Goal: Book appointment/travel/reservation

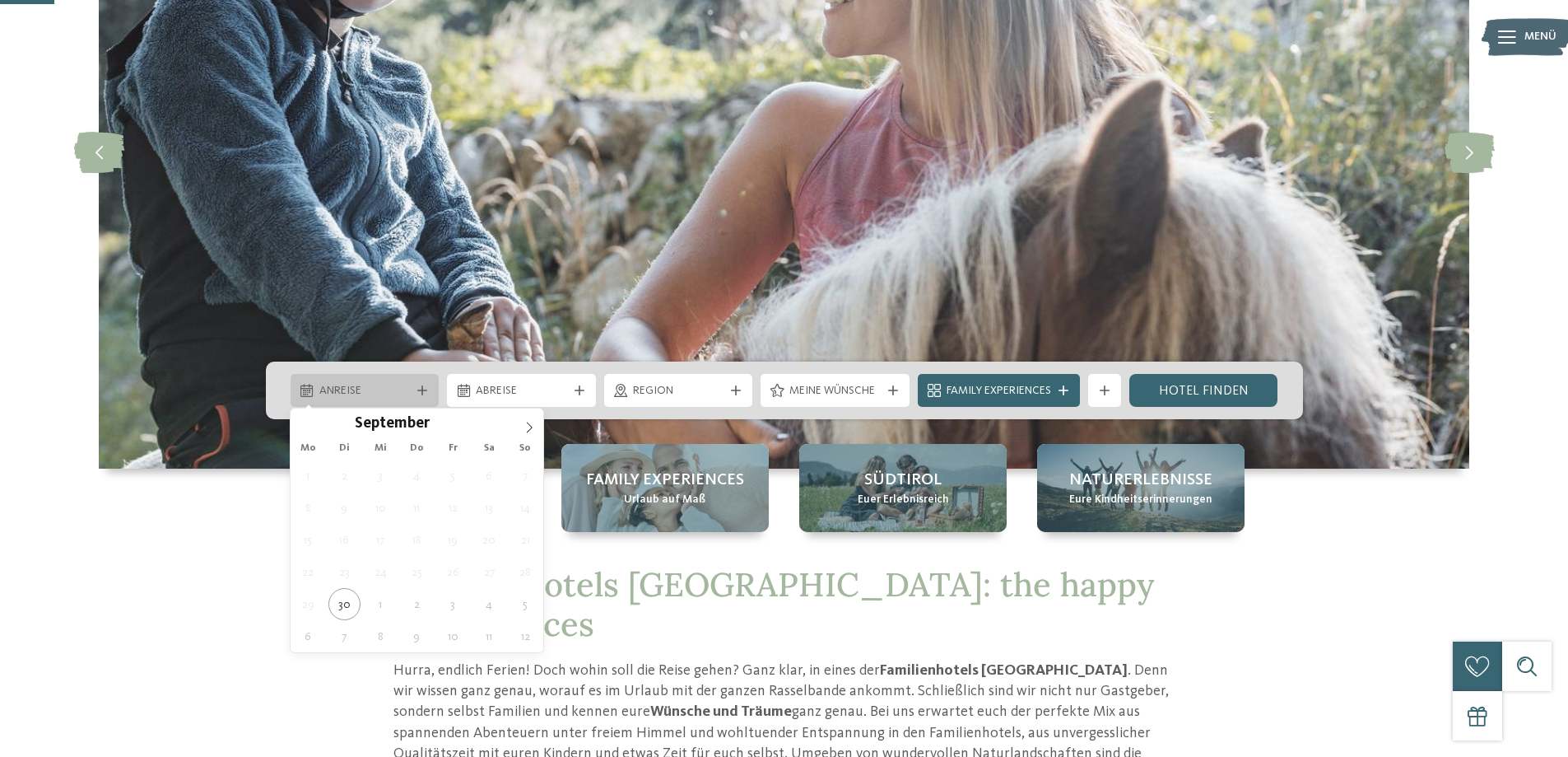
click at [428, 393] on div at bounding box center [421, 391] width 16 height 10
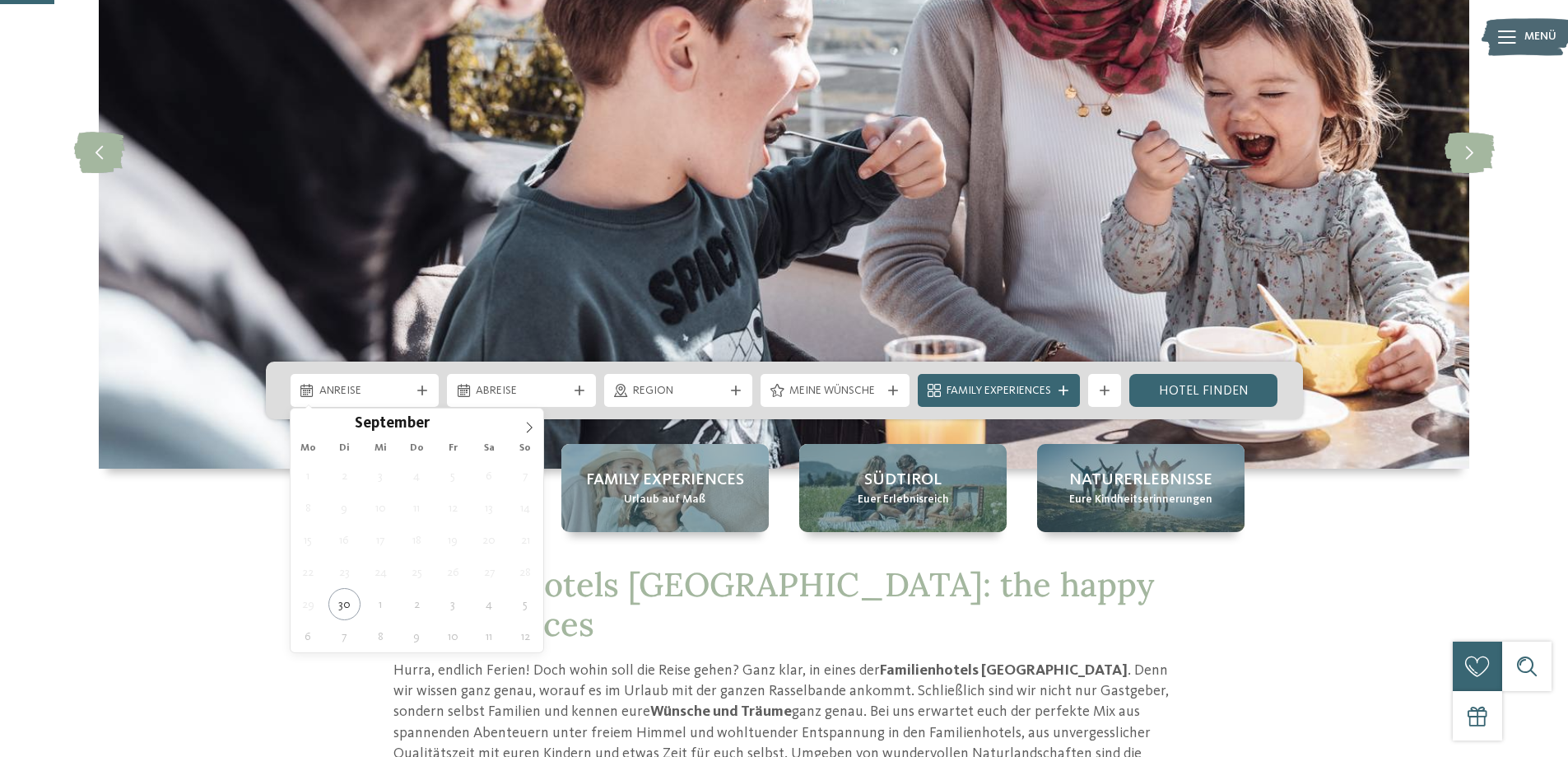
click at [529, 437] on div "Mo Di Mi Do Fr Sa So" at bounding box center [417, 448] width 254 height 23
click at [529, 431] on icon at bounding box center [529, 427] width 6 height 11
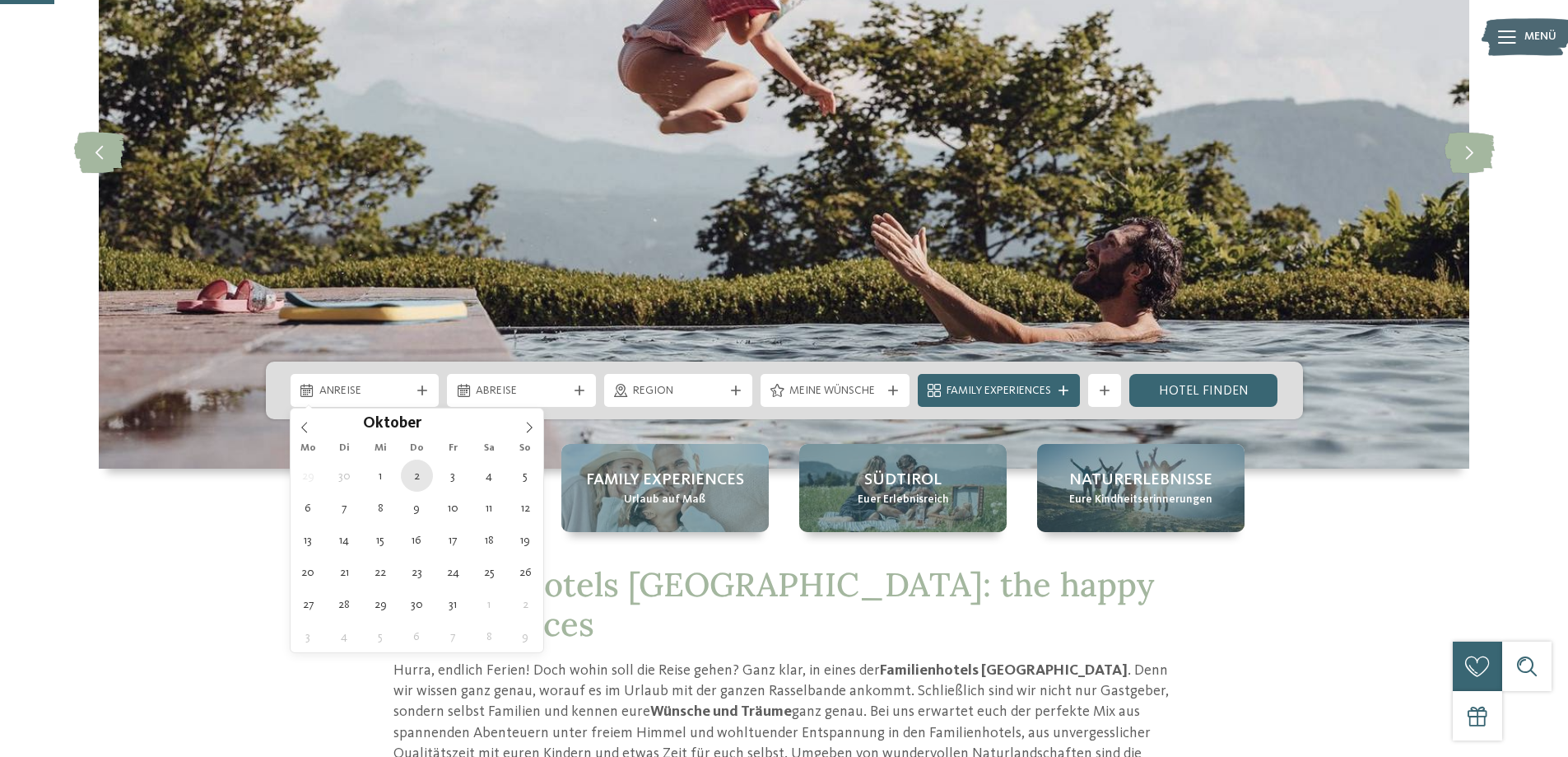
type div "02.10.2025"
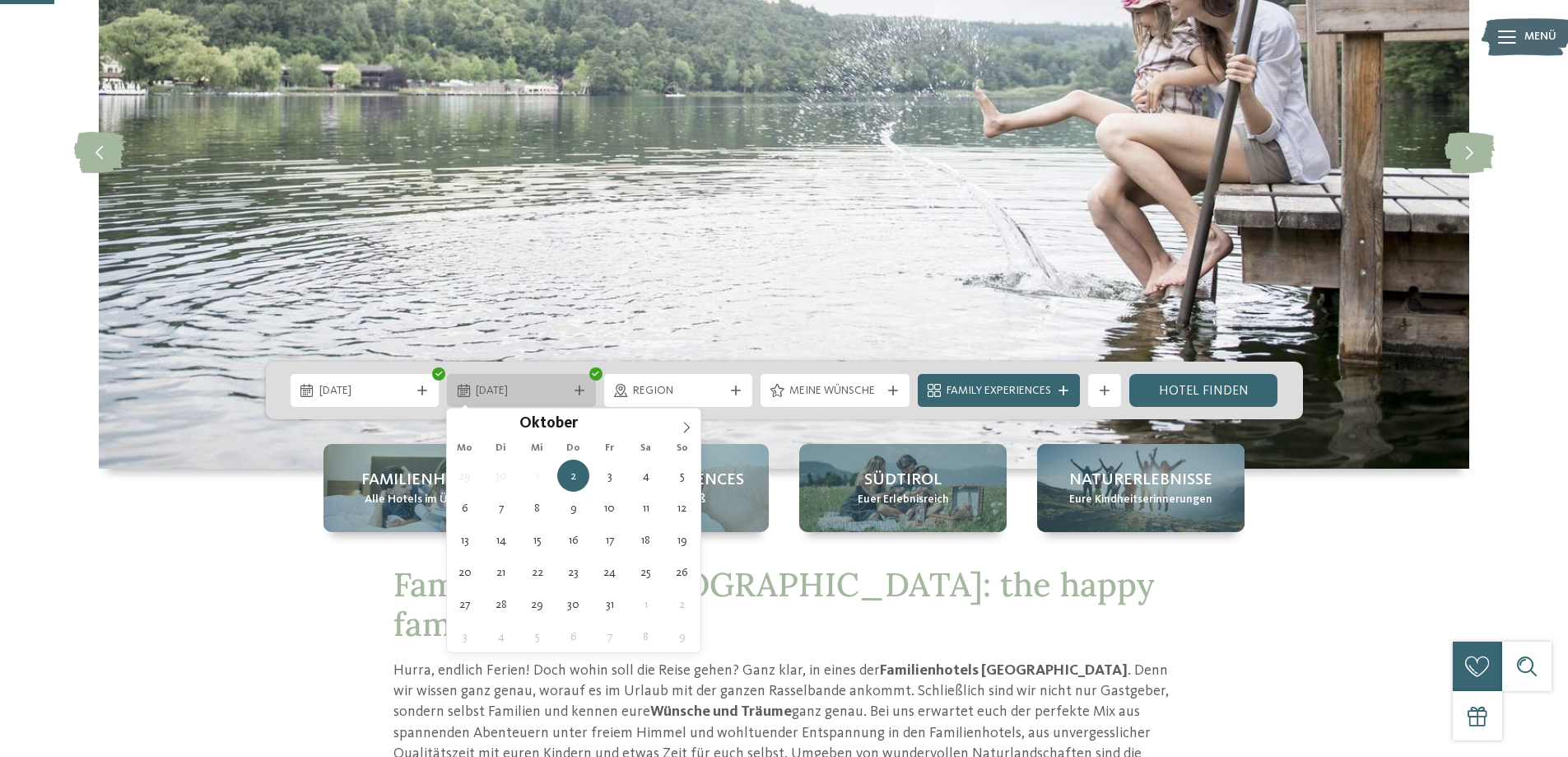
click at [573, 387] on div at bounding box center [579, 391] width 16 height 10
type div "05.10.2025"
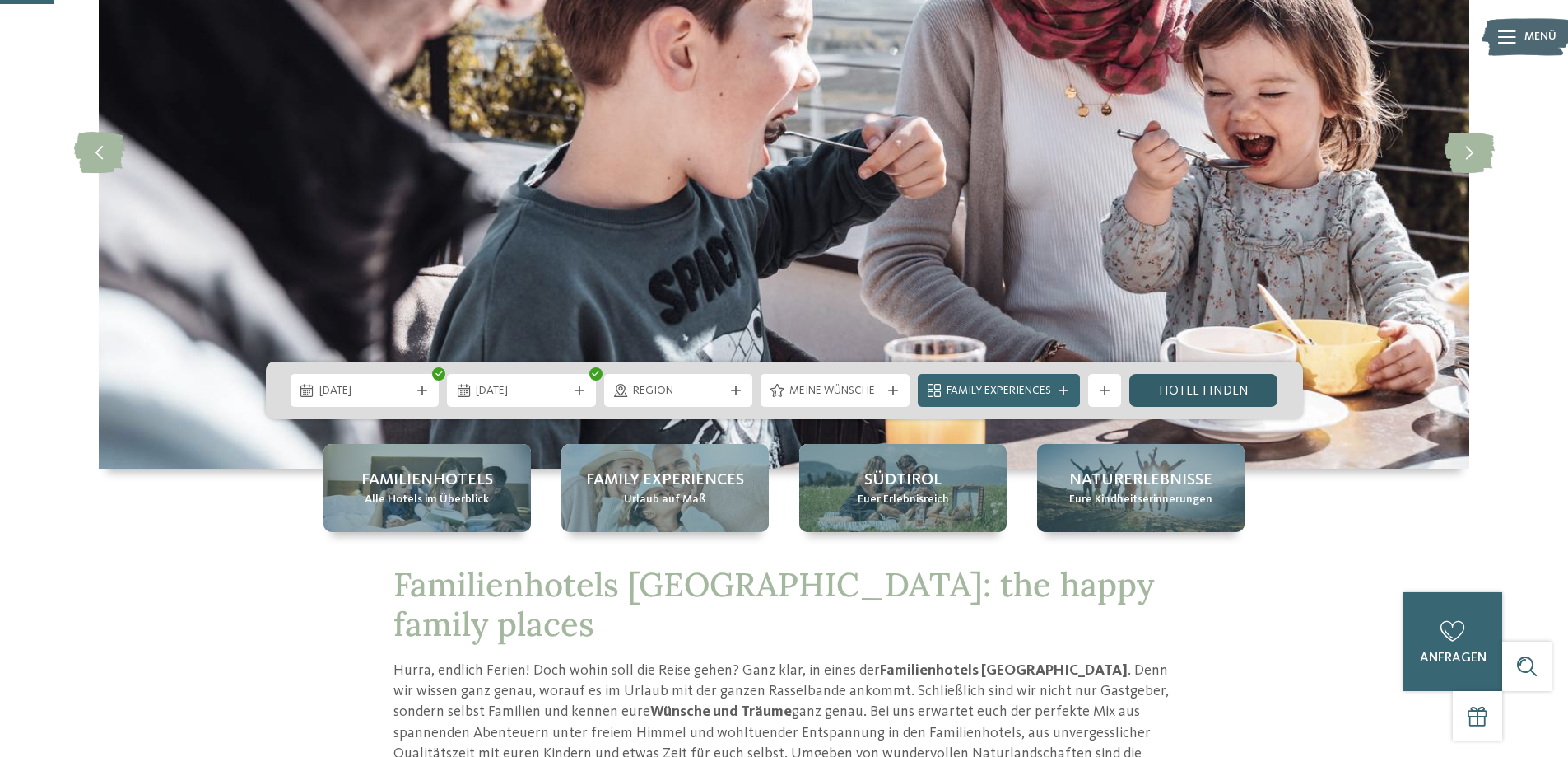
click at [1201, 380] on link "Hotel finden" at bounding box center [1204, 390] width 149 height 33
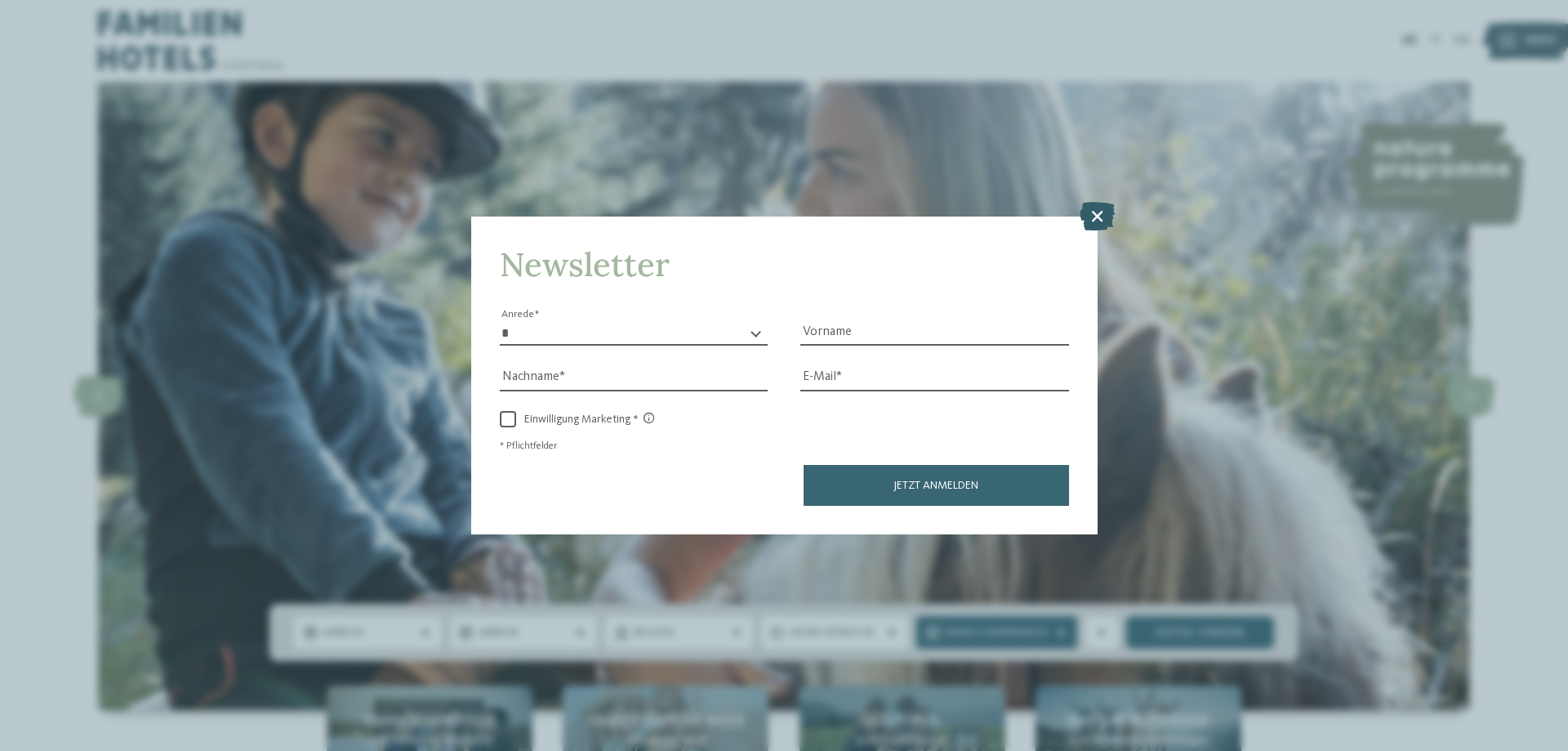
click at [1087, 212] on icon at bounding box center [1098, 216] width 35 height 29
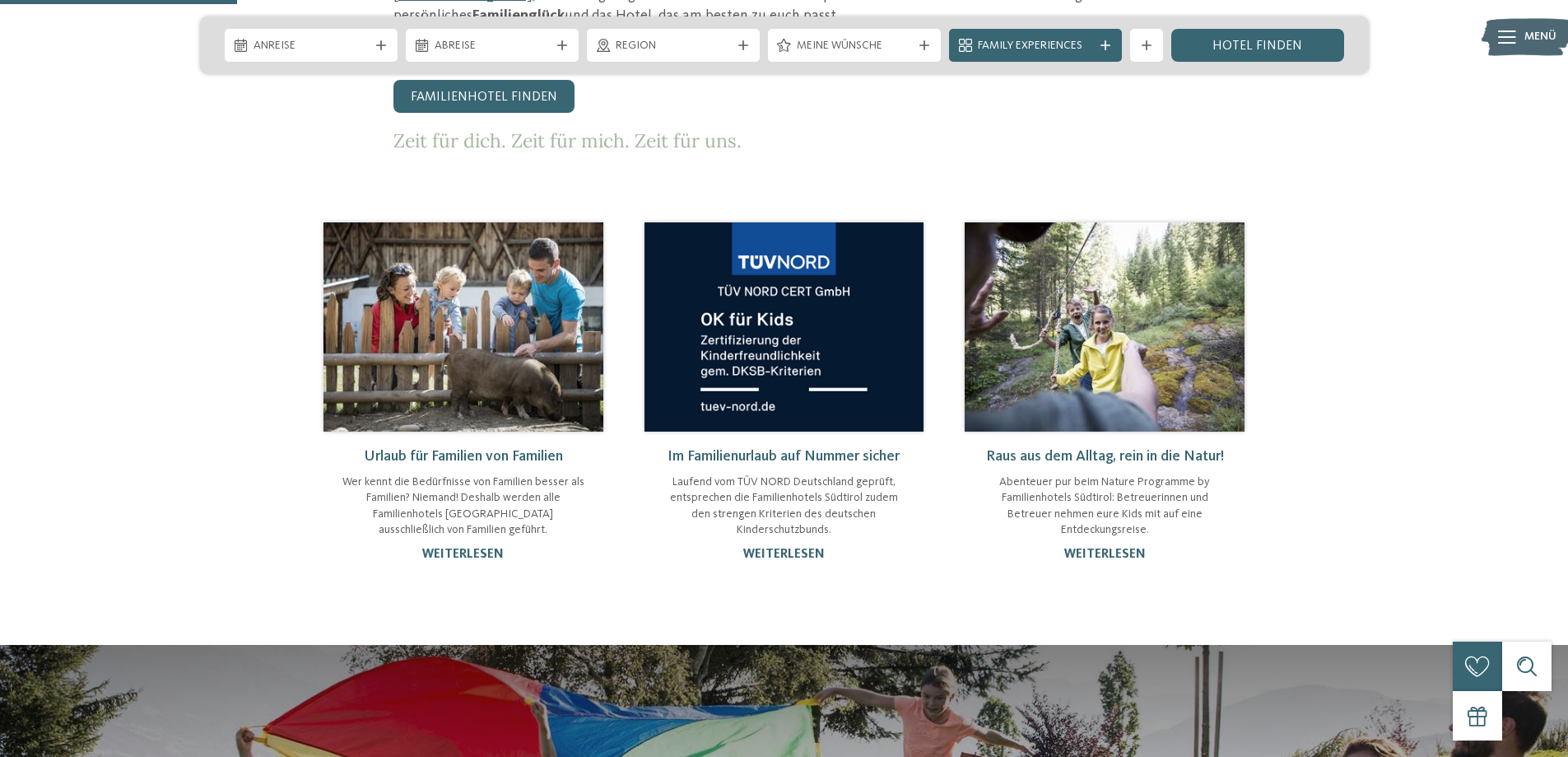
scroll to position [1070, 0]
